Goal: Task Accomplishment & Management: Manage account settings

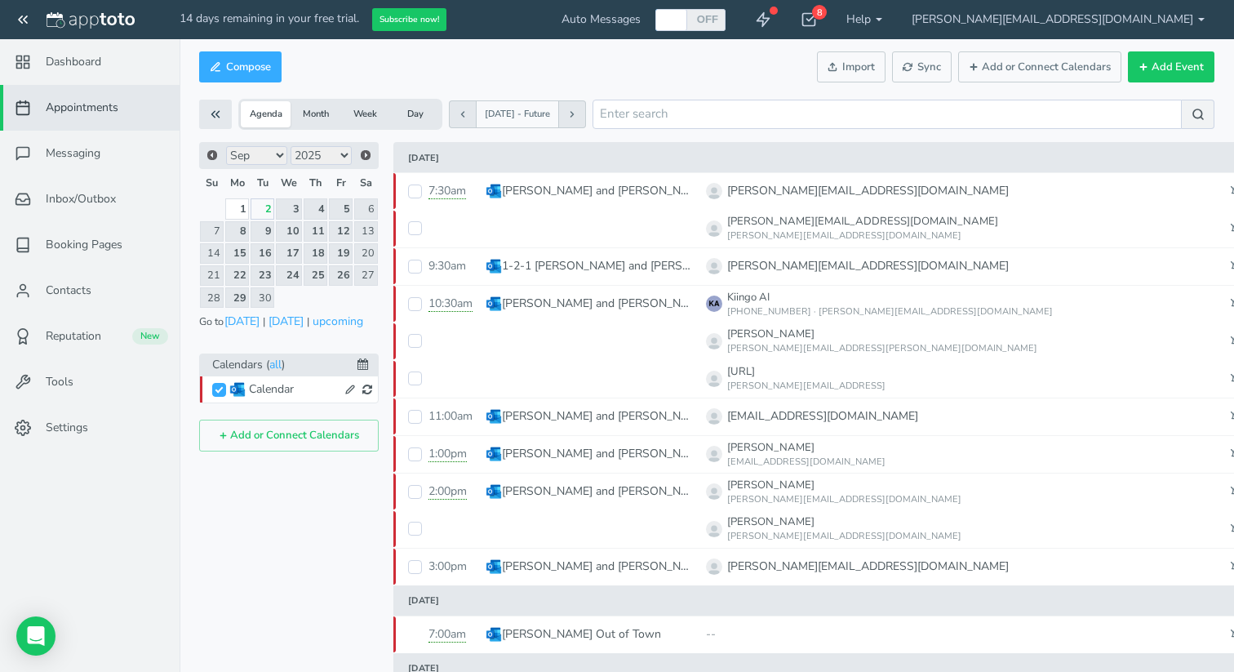
click at [238, 436] on button "Add or Connect Calendars" at bounding box center [289, 435] width 180 height 32
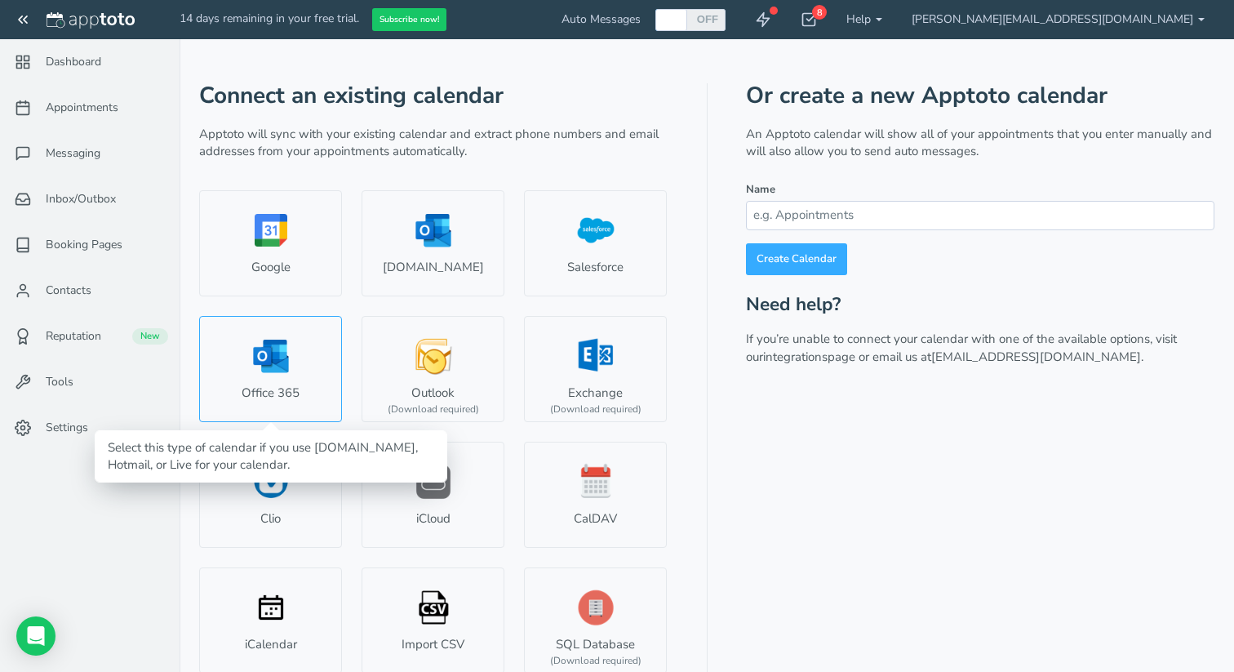
click at [301, 358] on link "Office 365" at bounding box center [270, 369] width 143 height 106
select select "number:57514"
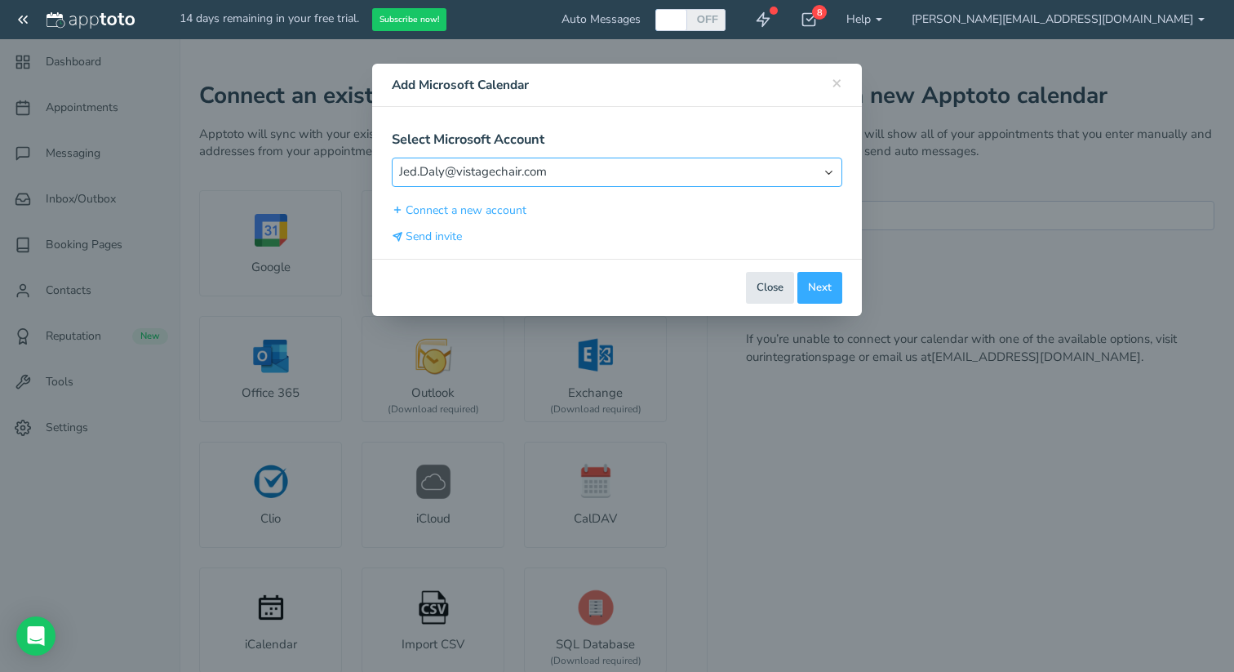
click at [482, 171] on select "Select Account Jed.Daly@vistagechair.com" at bounding box center [617, 172] width 450 height 29
click at [392, 158] on select "Select Account Jed.Daly@vistagechair.com" at bounding box center [617, 172] width 450 height 29
click at [459, 209] on button "Connect a new account" at bounding box center [459, 210] width 135 height 17
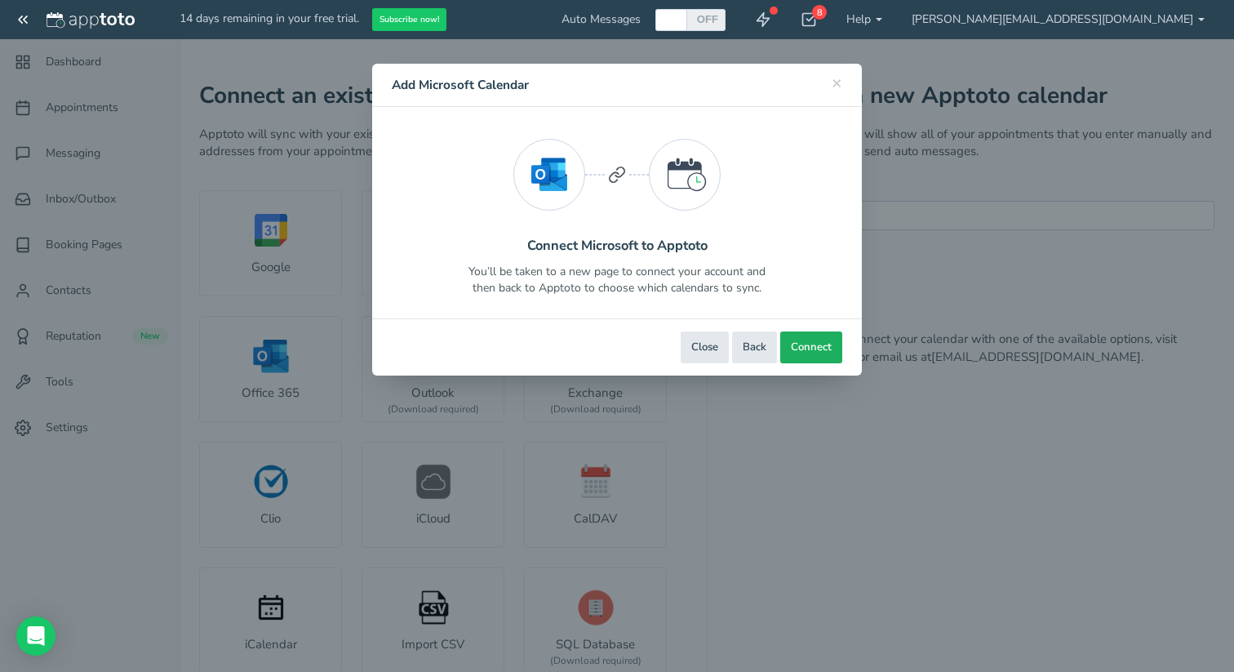
click at [805, 350] on span "Connect" at bounding box center [811, 348] width 41 height 16
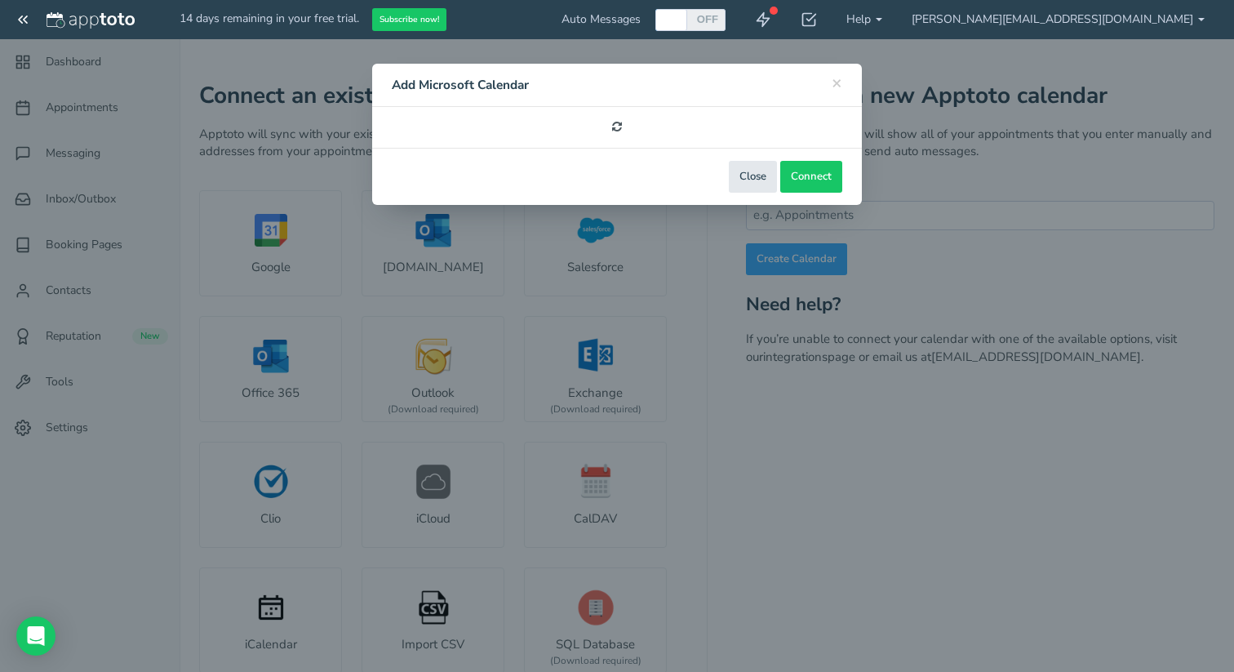
select select "number:57516"
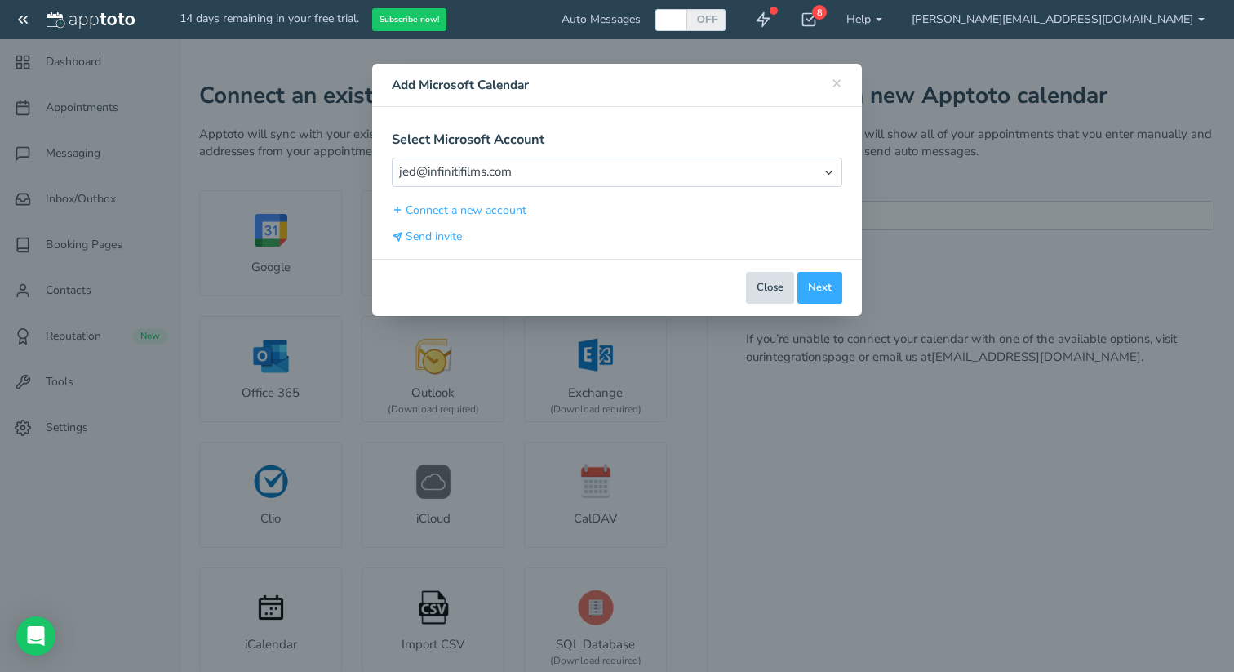
type input "[PERSON_NAME][EMAIL_ADDRESS][DOMAIN_NAME]"
click at [763, 286] on button "Close" at bounding box center [770, 288] width 48 height 32
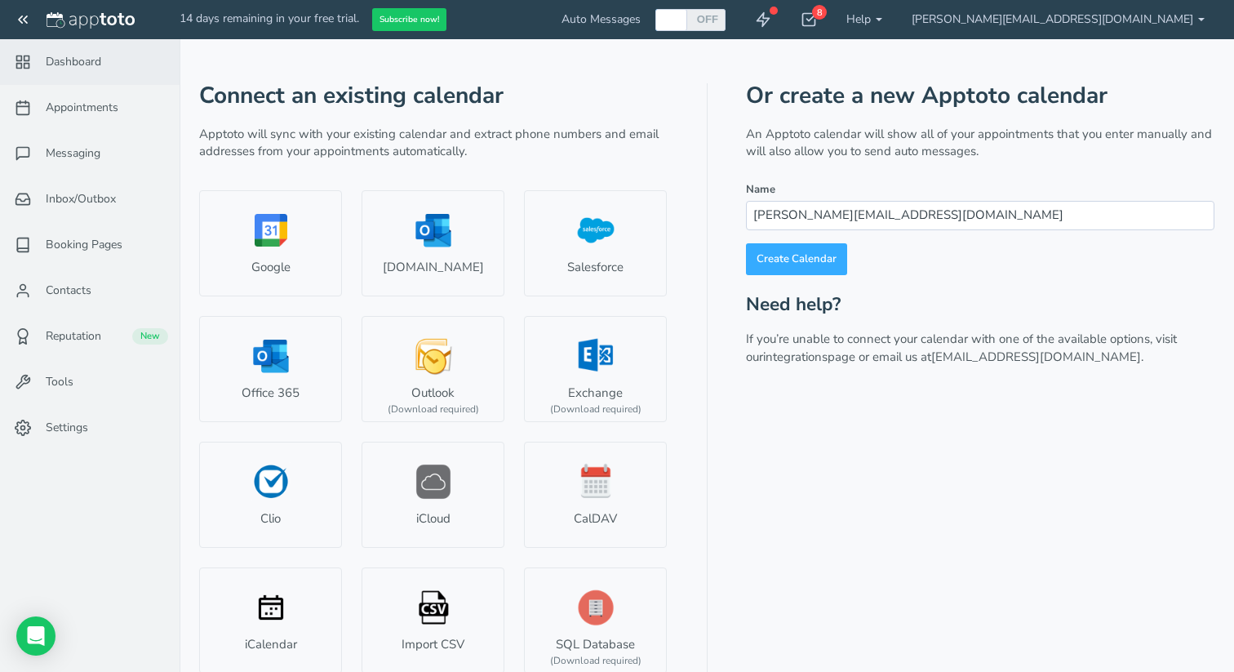
click at [57, 69] on span "Dashboard" at bounding box center [73, 62] width 55 height 16
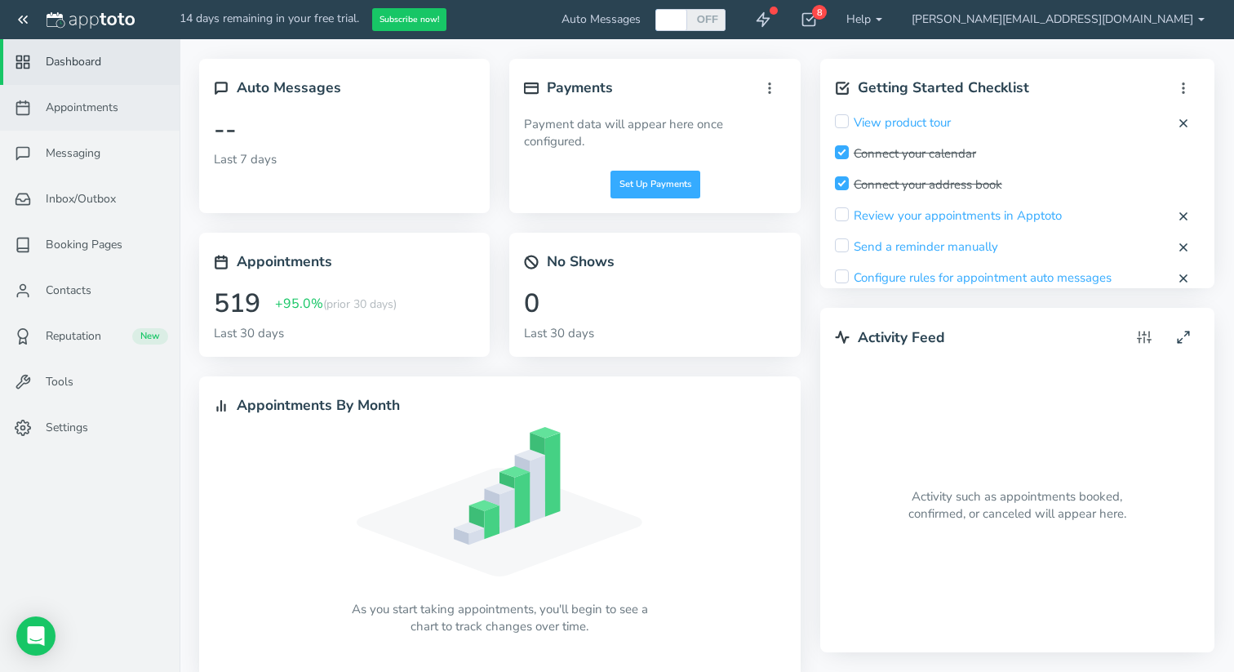
click at [64, 114] on span "Appointments" at bounding box center [82, 108] width 73 height 16
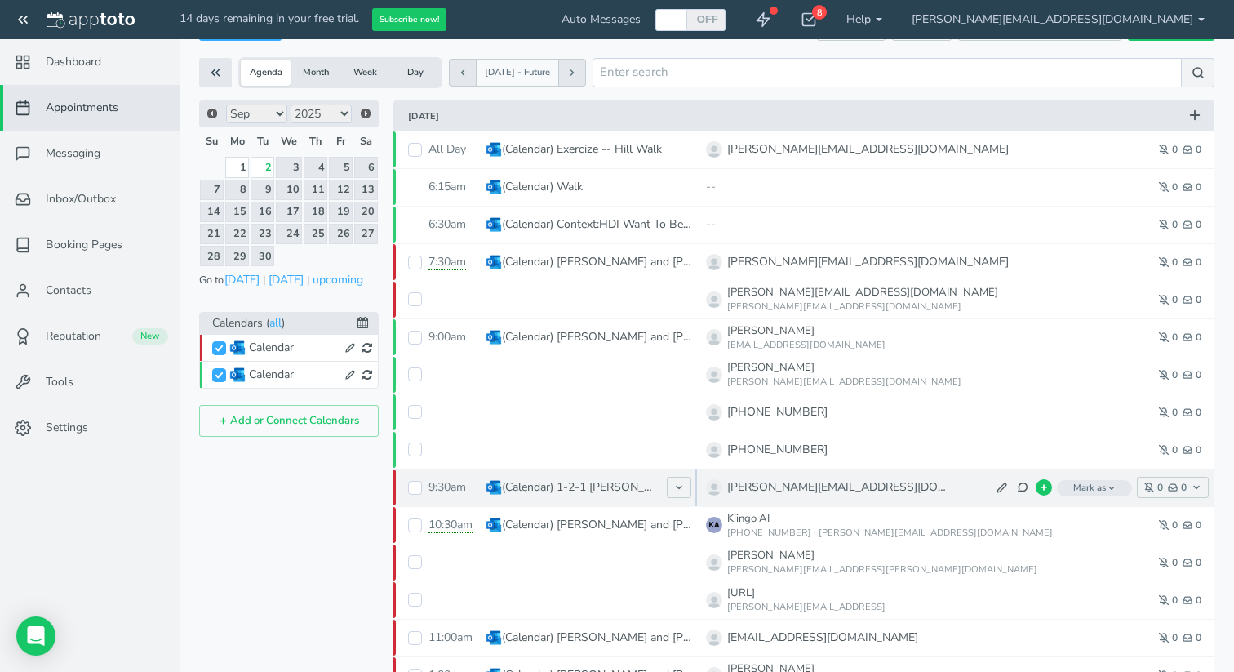
scroll to position [16, 0]
